Goal: Navigation & Orientation: Find specific page/section

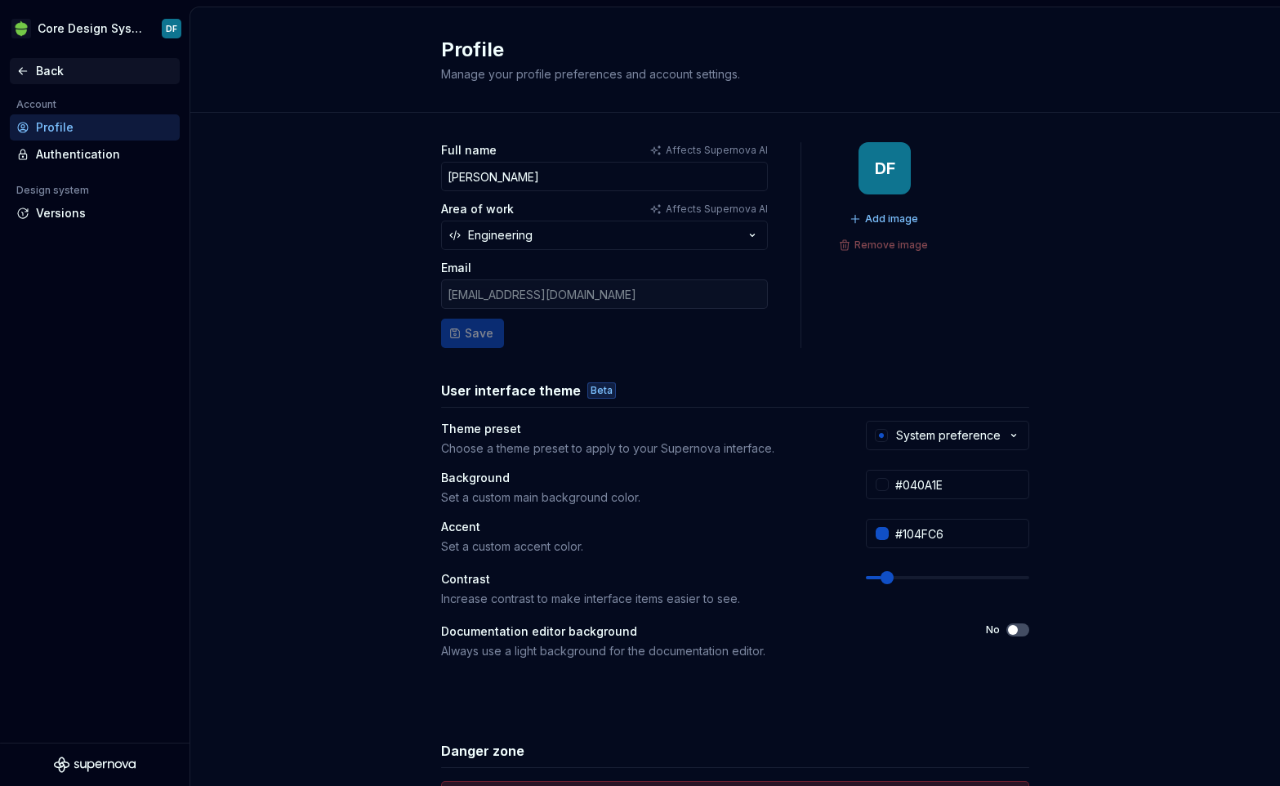
click at [47, 69] on div "Back" at bounding box center [104, 71] width 137 height 16
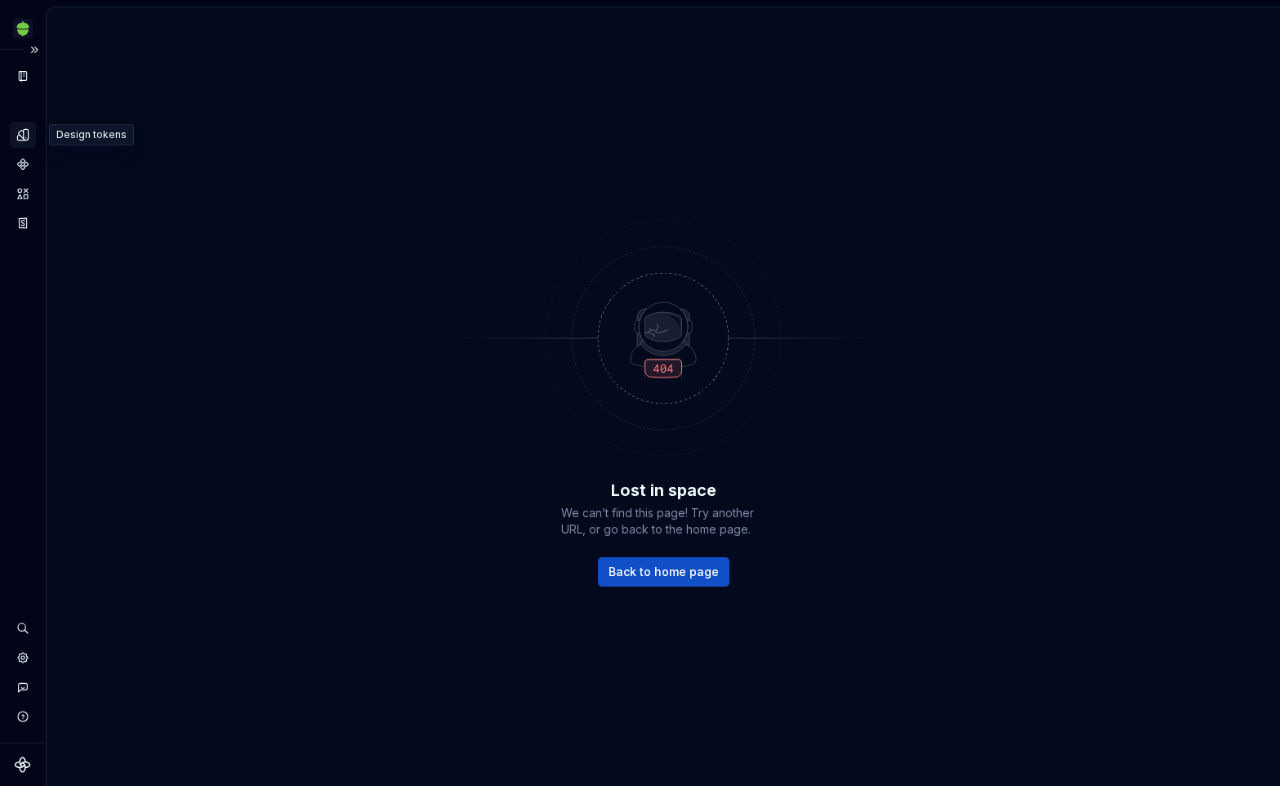
click at [20, 138] on icon "Design tokens" at bounding box center [23, 134] width 15 height 15
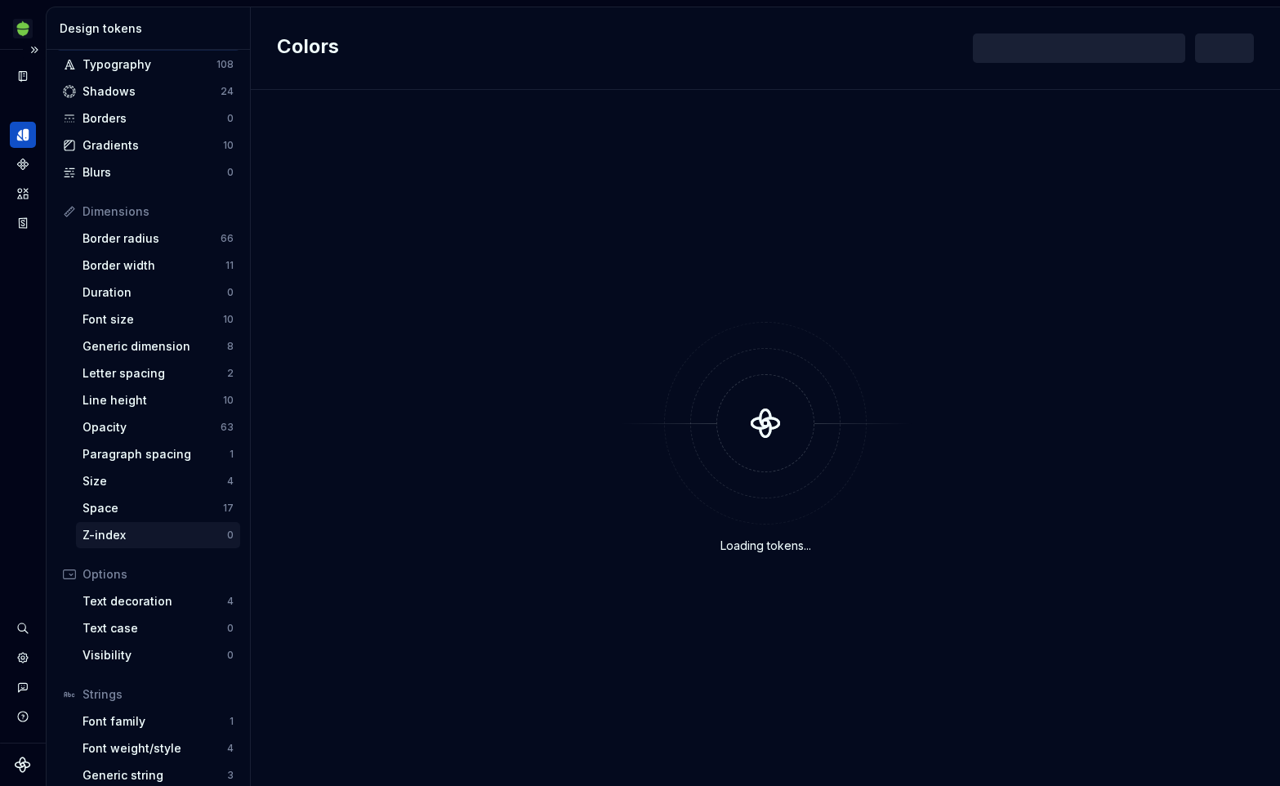
scroll to position [71, 0]
click at [129, 508] on div "Space" at bounding box center [152, 506] width 140 height 16
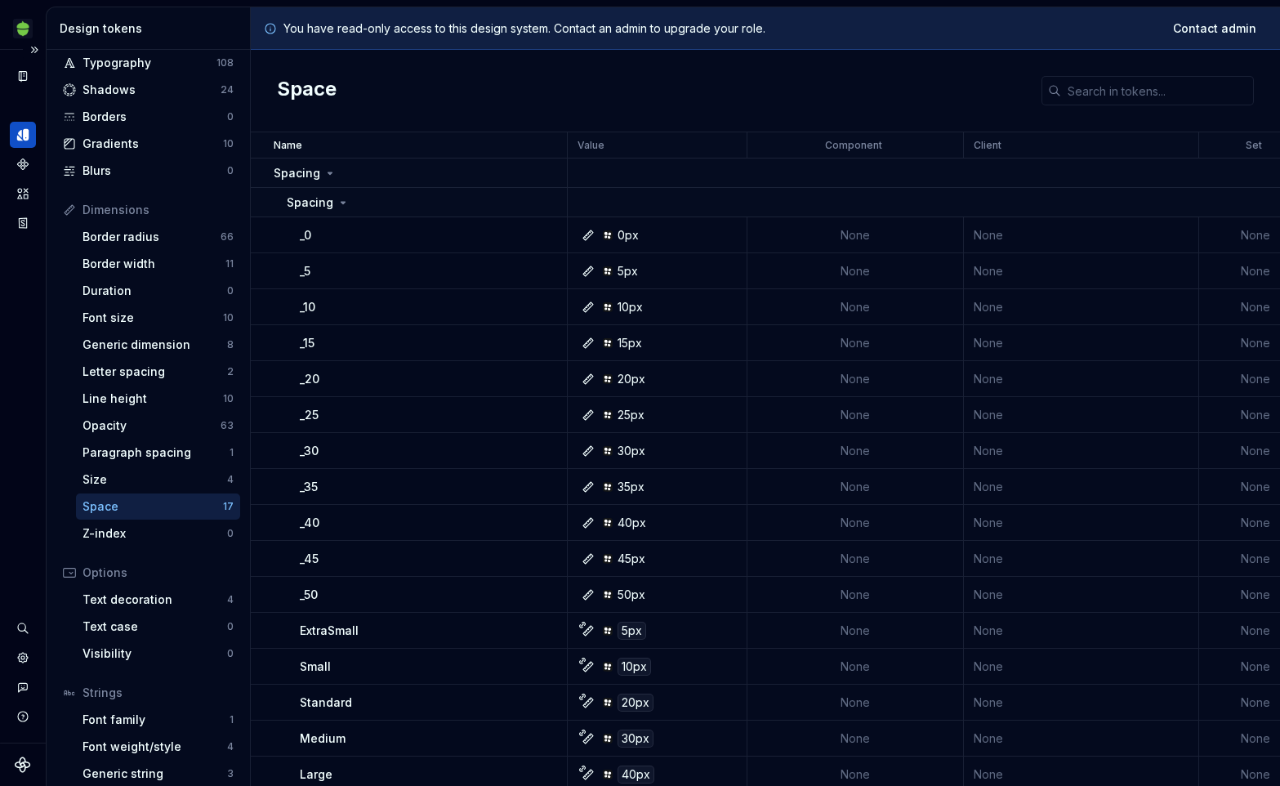
scroll to position [42, 0]
